Goal: Task Accomplishment & Management: Use online tool/utility

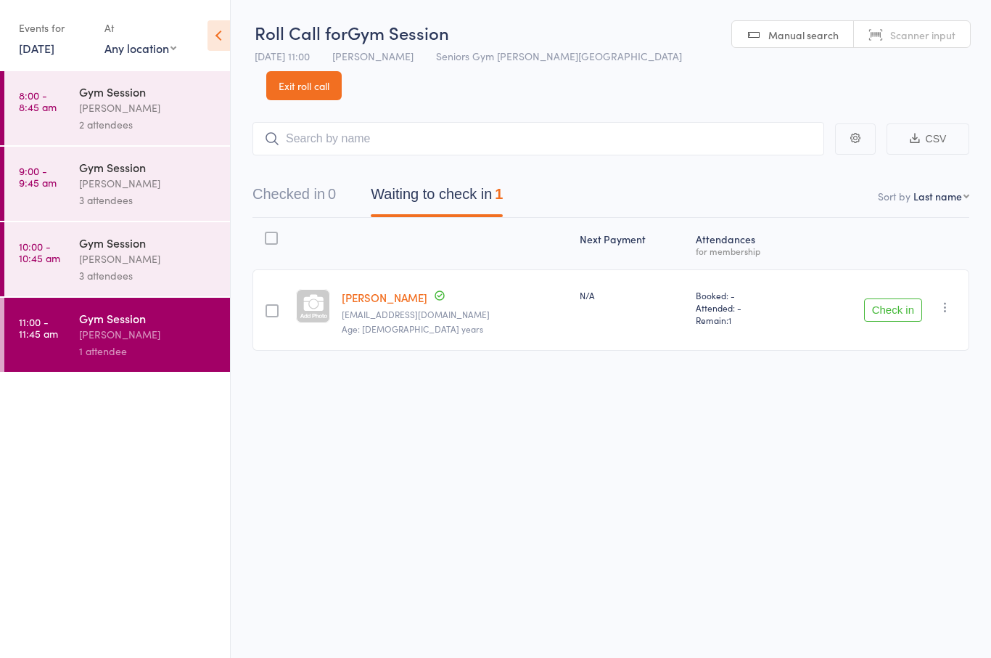
click at [698, 179] on nav "Checked in 0 Waiting to check in 1" at bounding box center [611, 198] width 752 height 38
click at [723, 179] on nav "Checked in 0 Waiting to check in 1" at bounding box center [611, 198] width 752 height 38
click at [199, 115] on div "[PERSON_NAME]" at bounding box center [148, 107] width 139 height 17
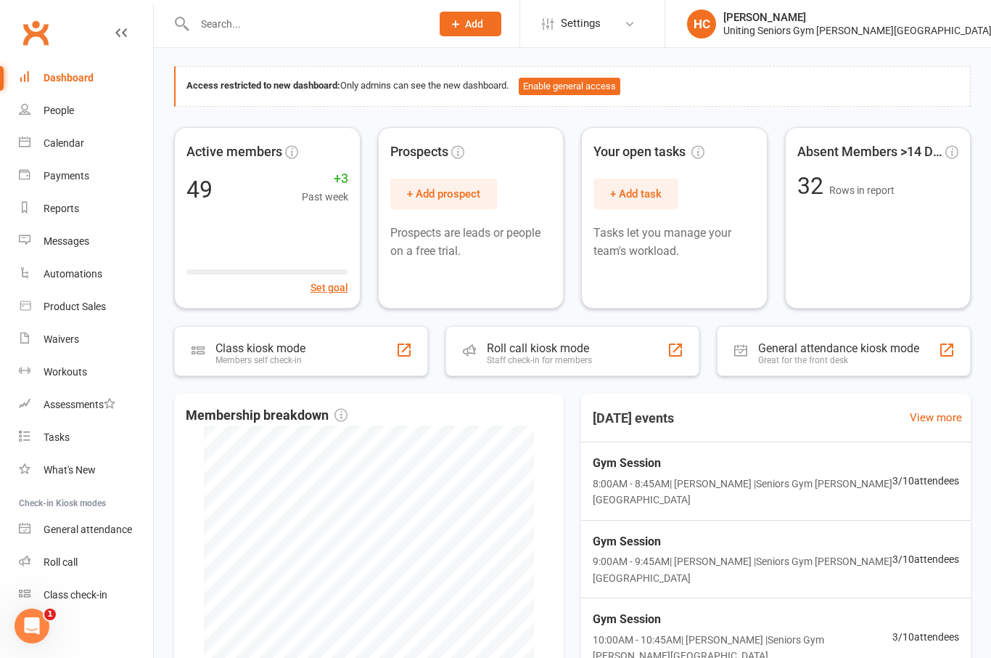
click at [572, 364] on div "Roll call kiosk mode Staff check-in for members" at bounding box center [573, 351] width 254 height 50
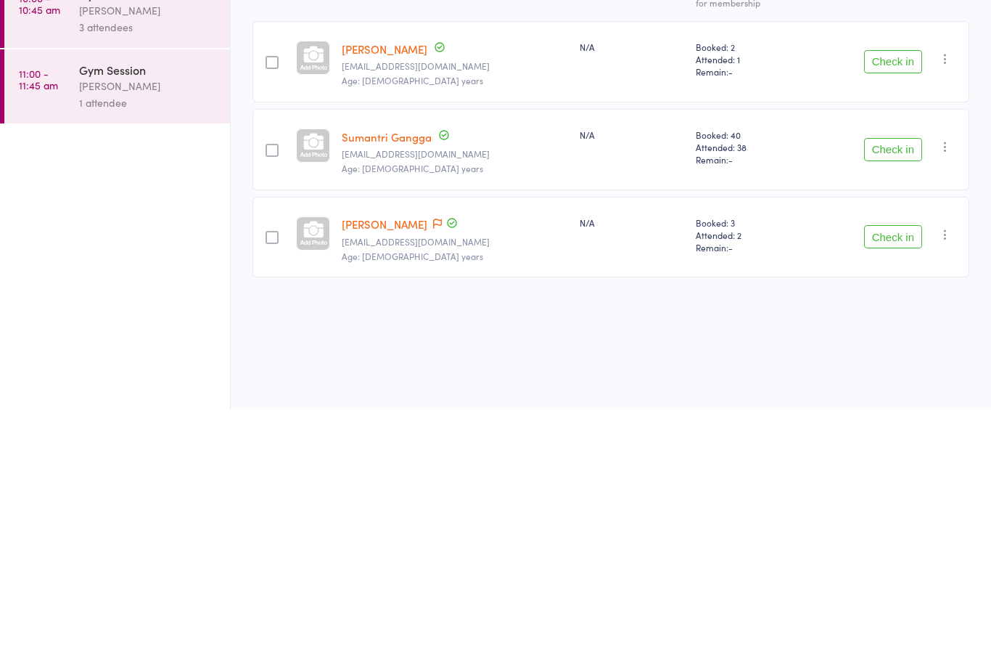
click at [898, 386] on button "Check in" at bounding box center [893, 397] width 58 height 23
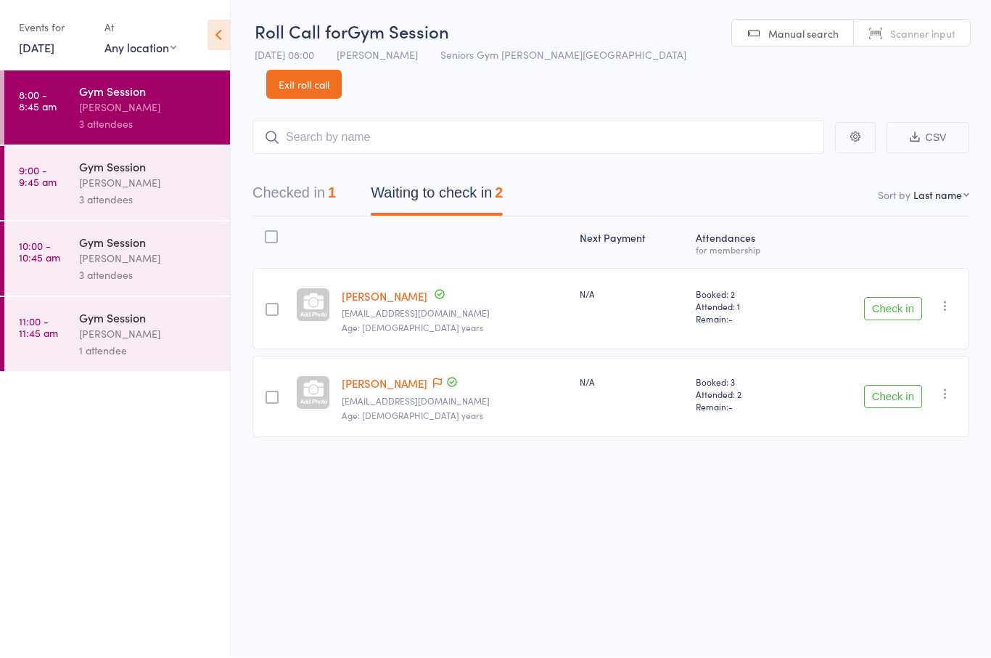
click at [888, 385] on button "Check in" at bounding box center [893, 396] width 58 height 23
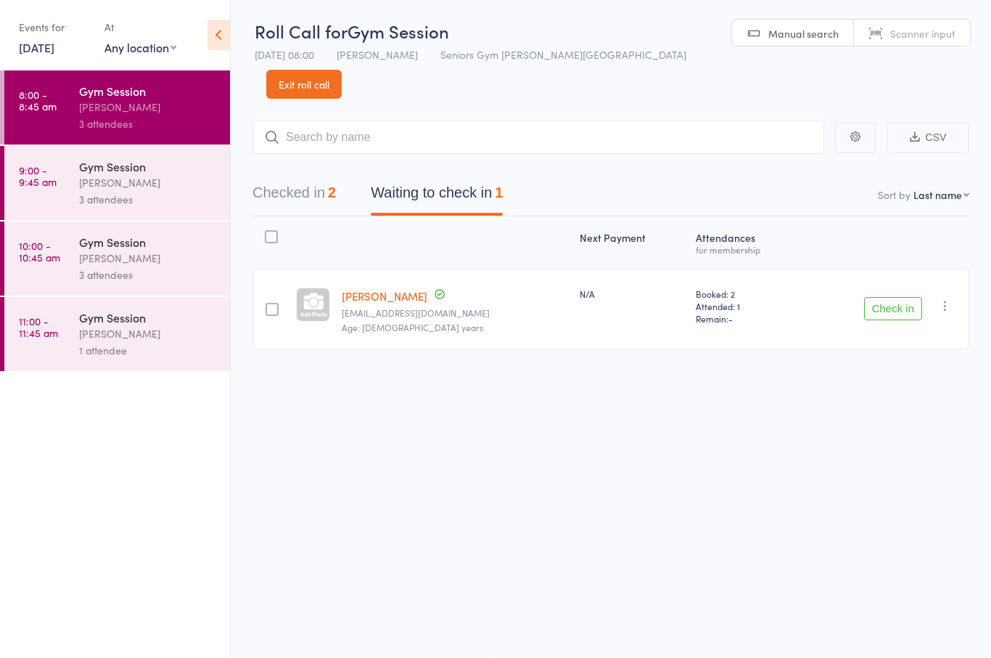
click at [91, 267] on div "[PERSON_NAME]" at bounding box center [148, 258] width 139 height 17
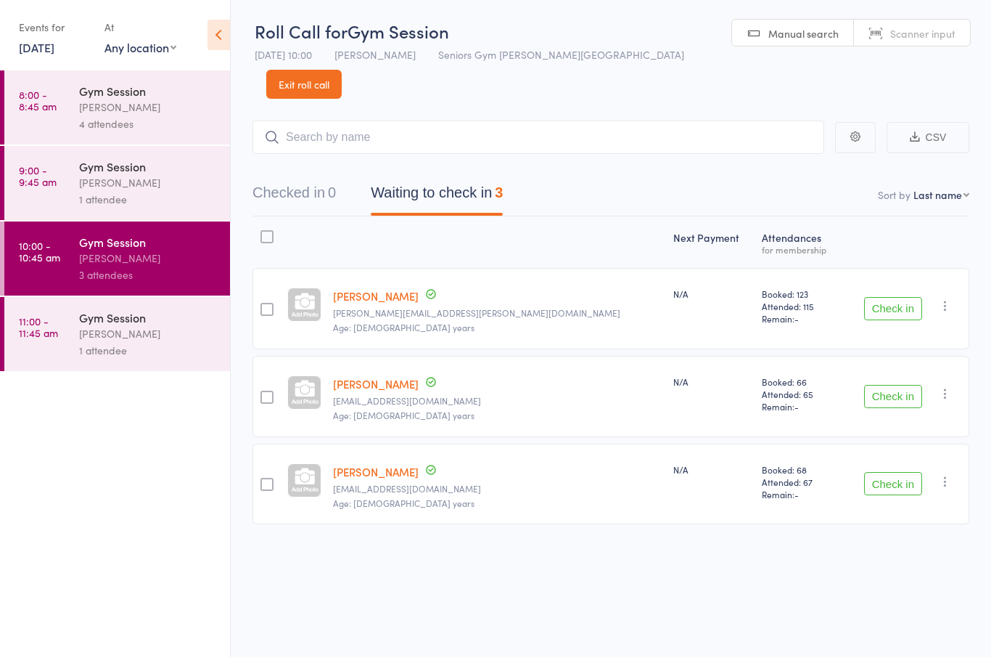
click at [84, 205] on div "1 attendee" at bounding box center [148, 200] width 139 height 17
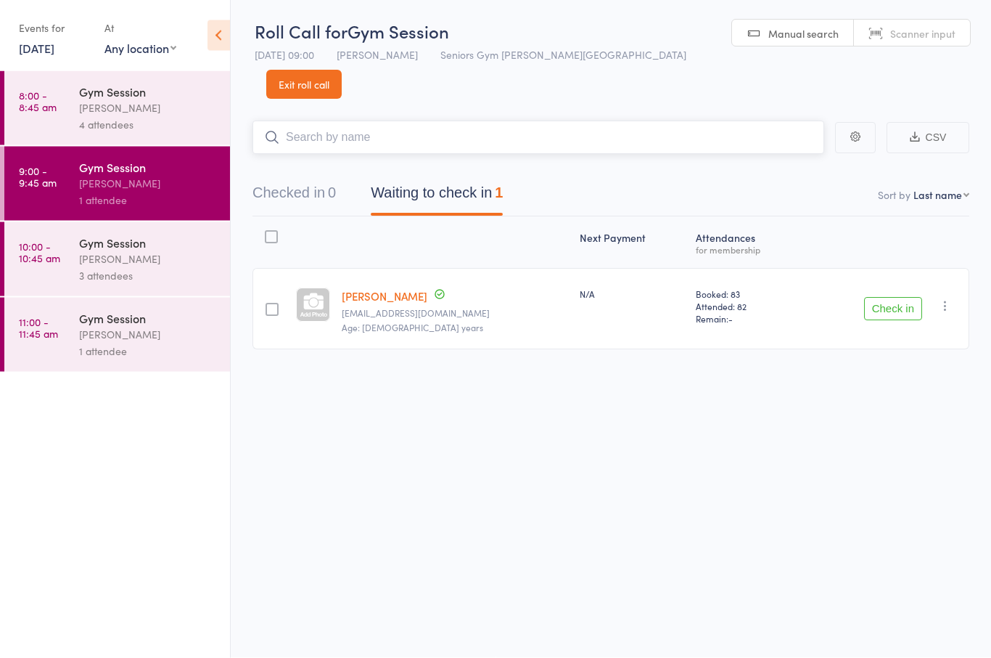
click at [668, 178] on nav "Checked in 0 Waiting to check in 1" at bounding box center [611, 197] width 752 height 38
click at [763, 224] on div "Atten­dances for membership" at bounding box center [747, 243] width 114 height 38
